Goal: Information Seeking & Learning: Compare options

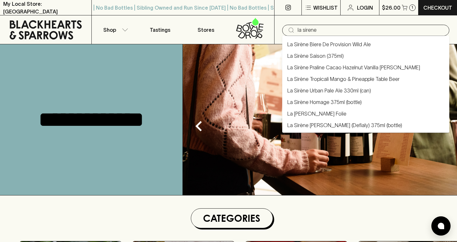
type input "la sirene"
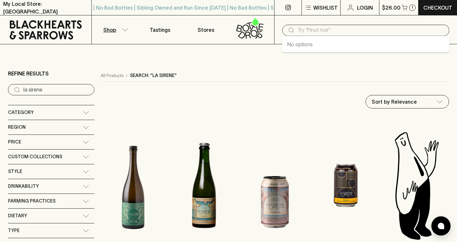
click at [327, 29] on input "text" at bounding box center [371, 30] width 147 height 10
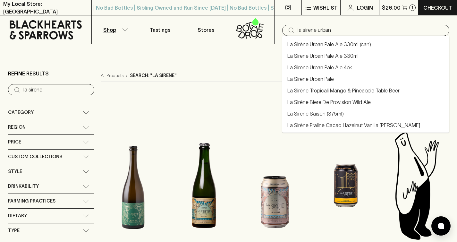
type input "la sirene urban"
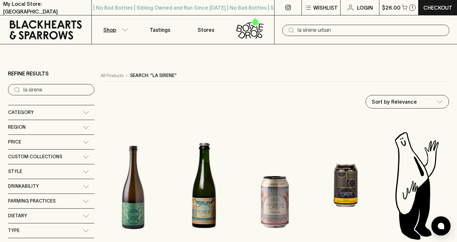
type input "la sirene urban"
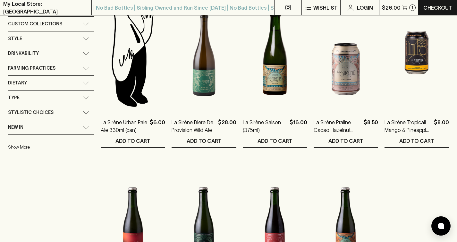
scroll to position [94, 0]
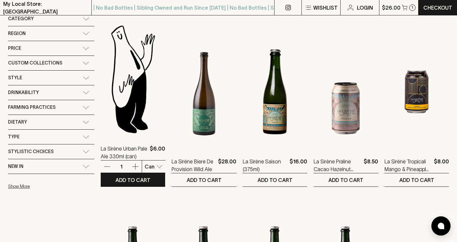
click at [123, 98] on img at bounding box center [133, 79] width 65 height 112
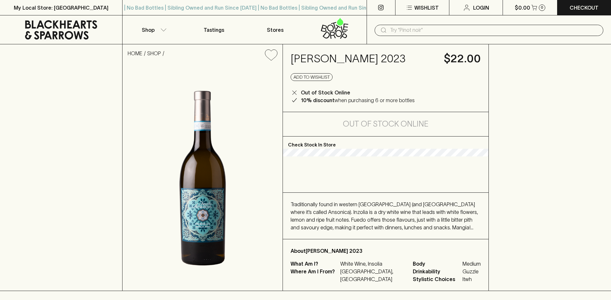
click at [342, 59] on h4 "Feudo Arancio Inzolia 2023" at bounding box center [364, 58] width 146 height 13
click at [343, 59] on h4 "Feudo Arancio Inzolia 2023" at bounding box center [364, 58] width 146 height 13
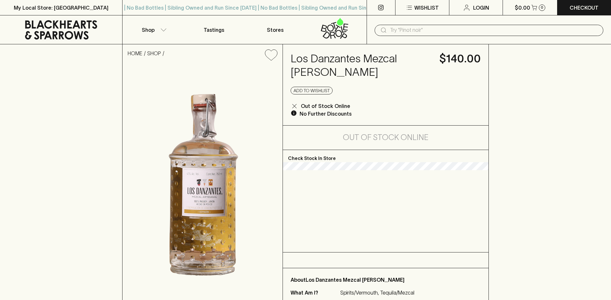
click at [344, 71] on h4 "Los Danzantes Mezcal [PERSON_NAME]" at bounding box center [361, 65] width 141 height 27
drag, startPoint x: 0, startPoint y: 0, endPoint x: 344, endPoint y: 72, distance: 351.2
click at [344, 72] on h4 "Los Danzantes Mezcal [PERSON_NAME]" at bounding box center [361, 65] width 141 height 27
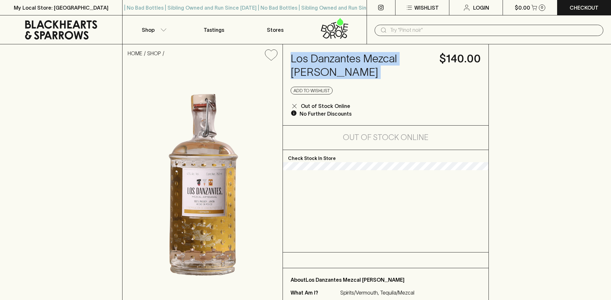
click at [344, 72] on h4 "Los Danzantes Mezcal [PERSON_NAME]" at bounding box center [361, 65] width 141 height 27
copy h4 "Los Danzantes Mezcal [PERSON_NAME]"
click at [315, 61] on h4 "Los Danzantes Mezcal [PERSON_NAME]" at bounding box center [361, 65] width 141 height 27
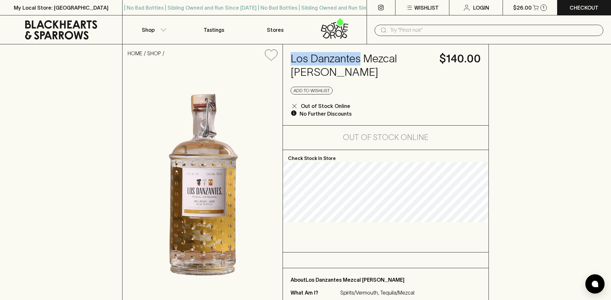
drag, startPoint x: 289, startPoint y: 58, endPoint x: 357, endPoint y: 62, distance: 68.5
click at [359, 60] on div "Los Danzantes Mezcal Joven Espadin Blanco $140.00 Add to wishlist Out of Stock …" at bounding box center [386, 84] width 206 height 81
copy h4 "Los Danzantes"
click at [433, 28] on input "text" at bounding box center [494, 30] width 208 height 10
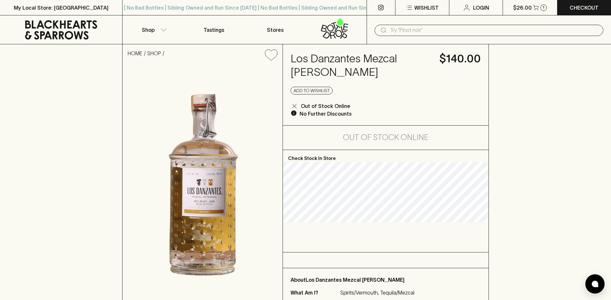
paste input "Los Danzantes"
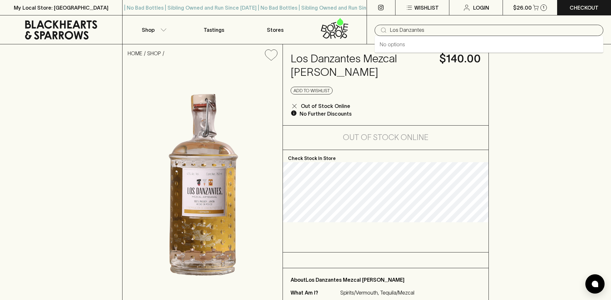
type input "Los Danzantes"
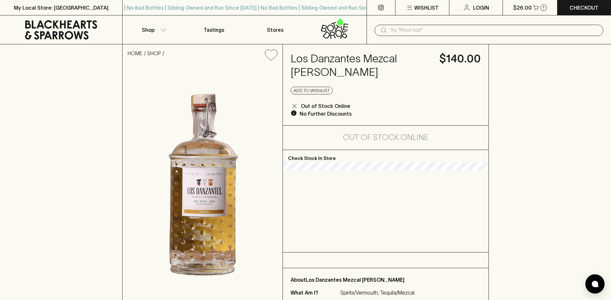
click at [363, 70] on h4 "Los Danzantes Mezcal Joven Espadin Blanco" at bounding box center [361, 65] width 141 height 27
click at [362, 69] on h4 "Los Danzantes Mezcal Joven Espadin Blanco" at bounding box center [361, 65] width 141 height 27
click at [361, 69] on h4 "Los Danzantes Mezcal Joven Espadin Blanco" at bounding box center [361, 65] width 141 height 27
click at [358, 61] on h4 "Los Danzantes Mezcal Joven Espadin Blanco" at bounding box center [361, 65] width 141 height 27
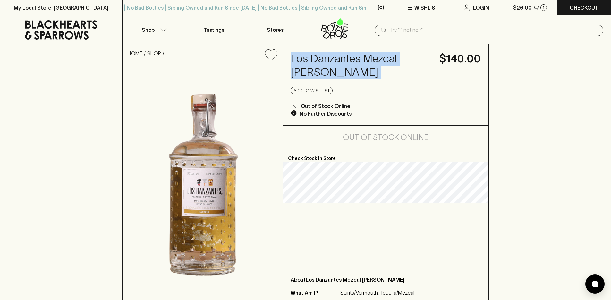
click at [358, 61] on h4 "Los Danzantes Mezcal Joven Espadin Blanco" at bounding box center [361, 65] width 141 height 27
copy h4 "Los Danzantes Mezcal Joven Espadin Blanco"
click at [325, 59] on h4 "Los Danzantes Mezcal Joven Espadin Blanco" at bounding box center [361, 65] width 141 height 27
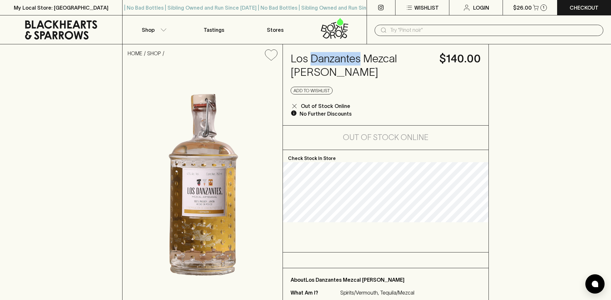
click at [325, 59] on h4 "Los Danzantes Mezcal Joven Espadin Blanco" at bounding box center [361, 65] width 141 height 27
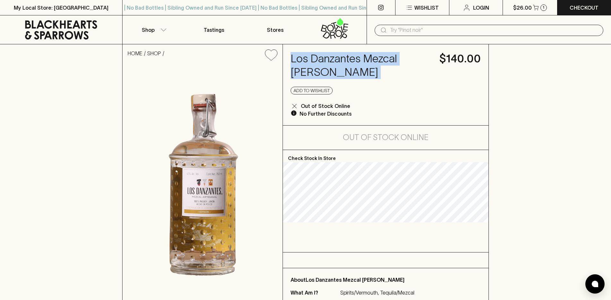
click at [325, 59] on h4 "Los Danzantes Mezcal Joven Espadin Blanco" at bounding box center [361, 65] width 141 height 27
click at [73, 26] on icon at bounding box center [61, 29] width 113 height 19
